Goal: Information Seeking & Learning: Learn about a topic

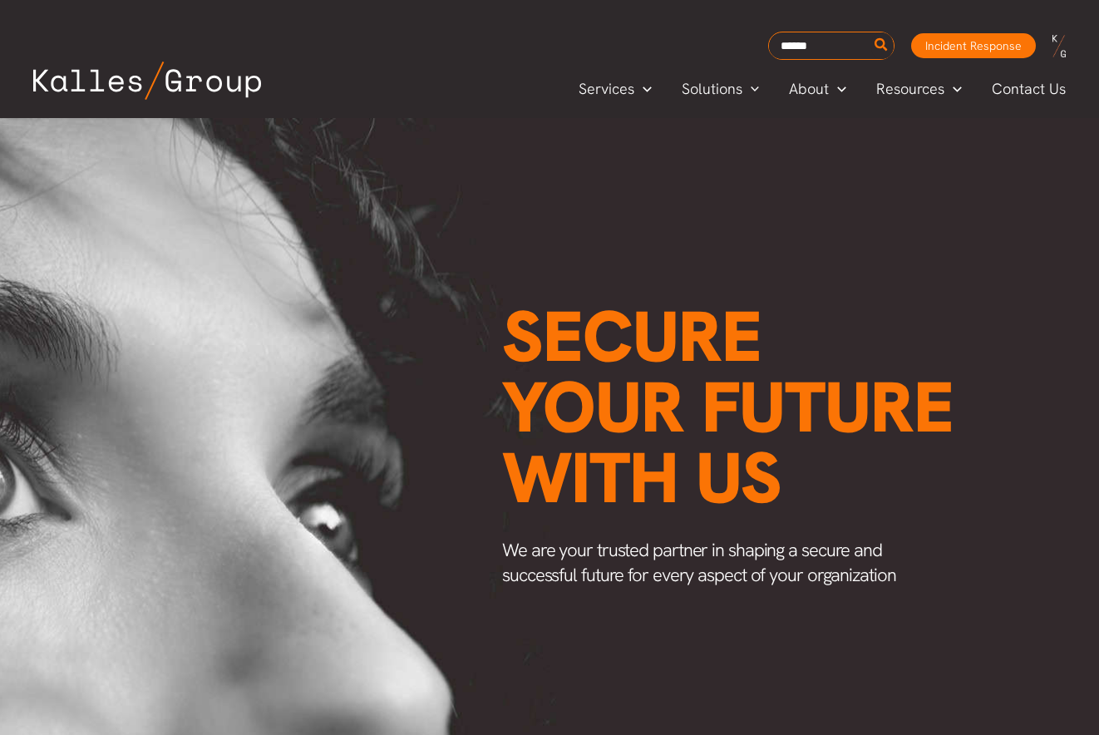
scroll to position [0, 2194]
click at [819, 130] on span "Our Approach" at bounding box center [837, 129] width 94 height 19
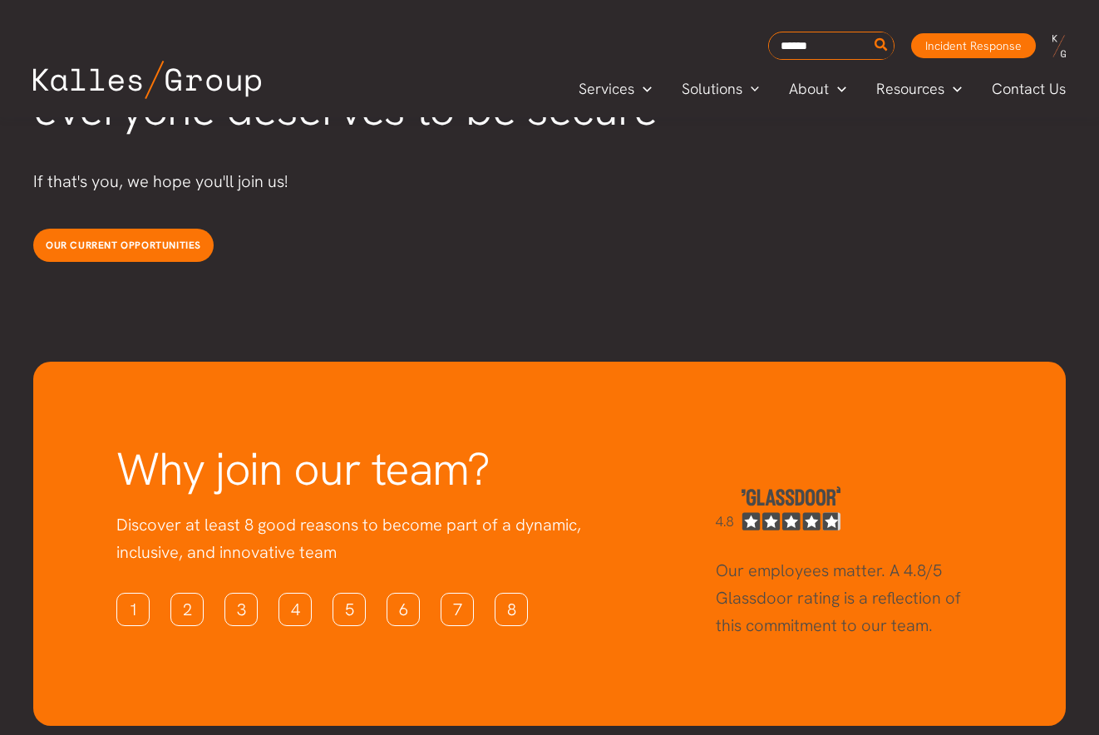
scroll to position [4503, 0]
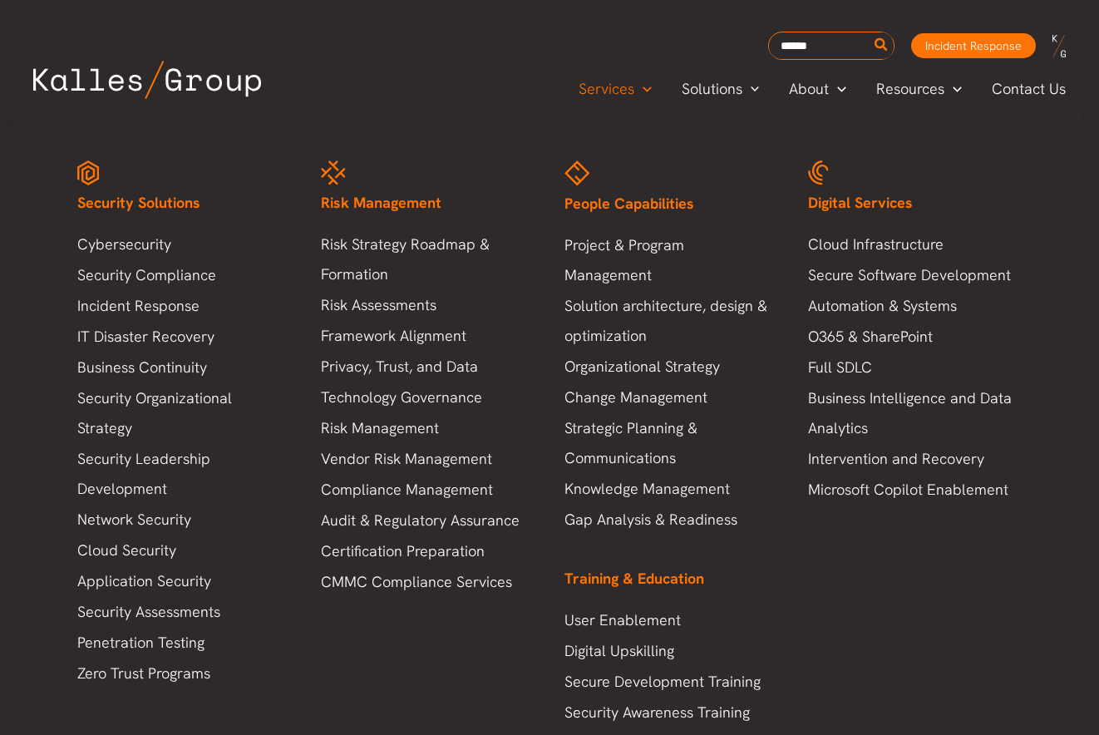
click at [437, 687] on div "Security Solutions Cybersecurity Security Compliance Incident Response IT Disas…" at bounding box center [548, 444] width 974 height 600
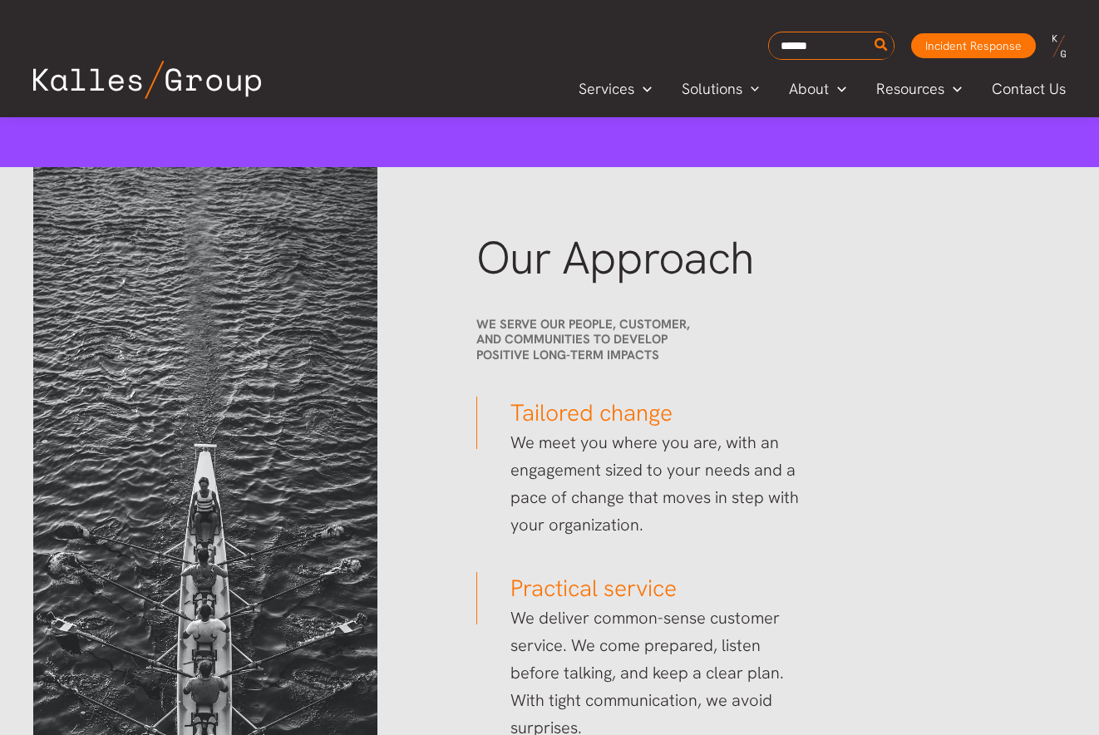
scroll to position [2259, 0]
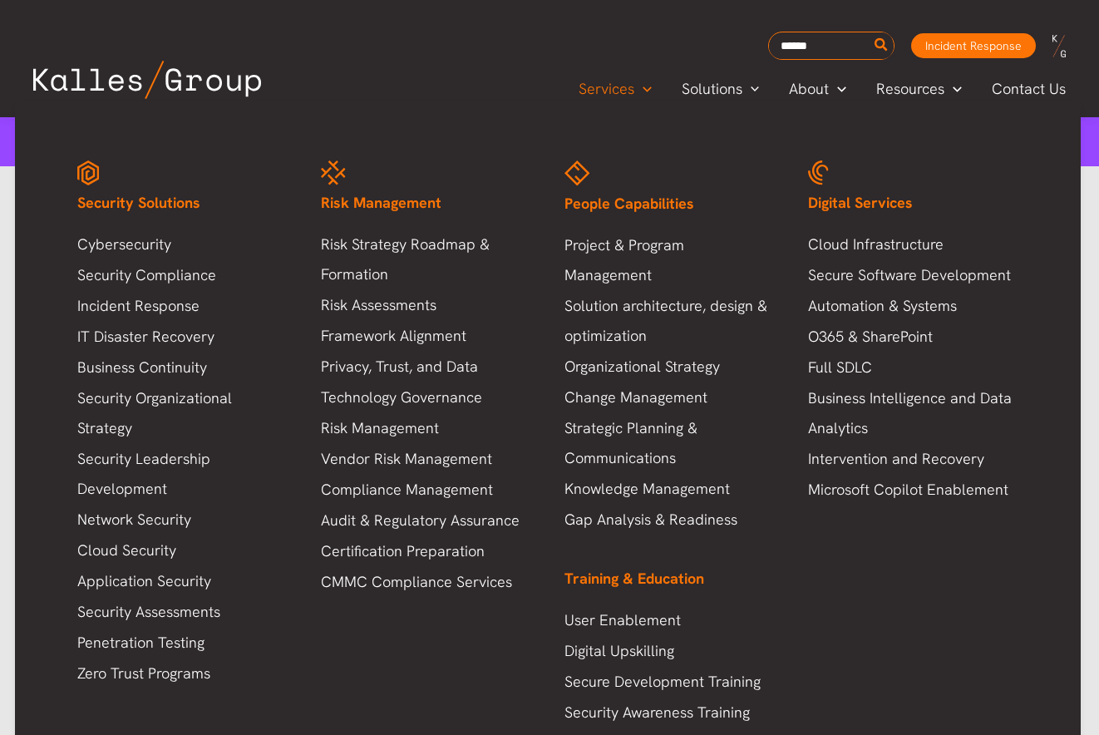
click at [597, 89] on span "Services" at bounding box center [607, 88] width 56 height 25
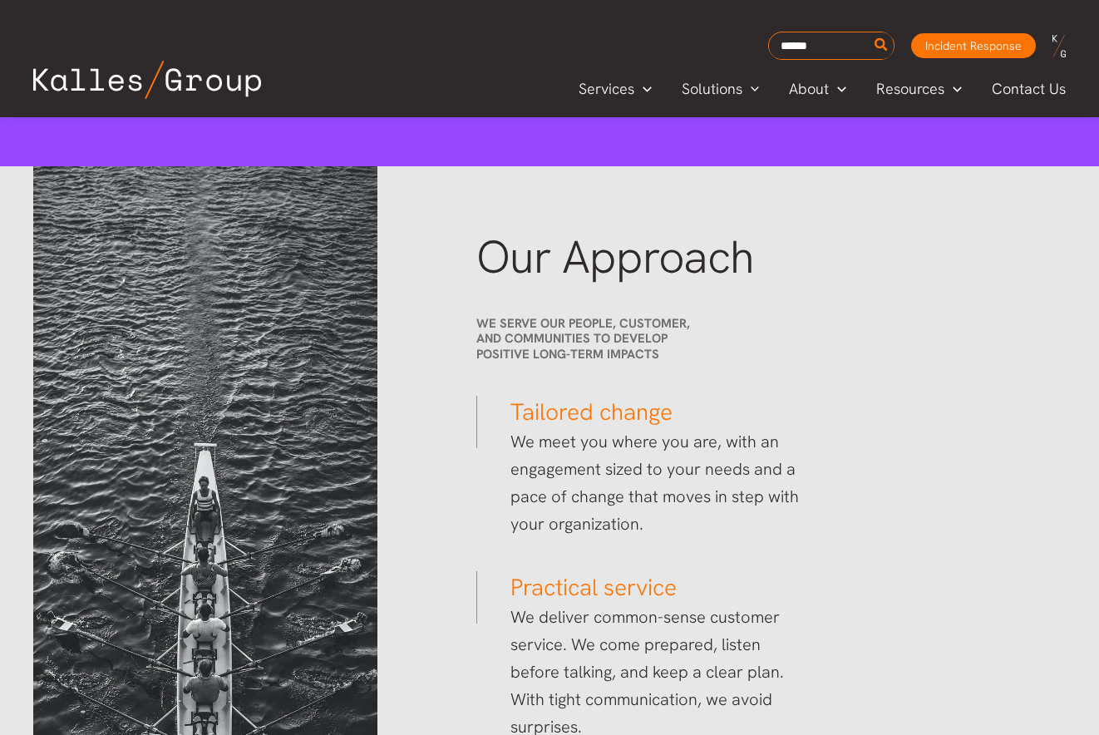
click at [980, 254] on h2 "Our Approach" at bounding box center [762, 258] width 573 height 50
